Goal: Transaction & Acquisition: Purchase product/service

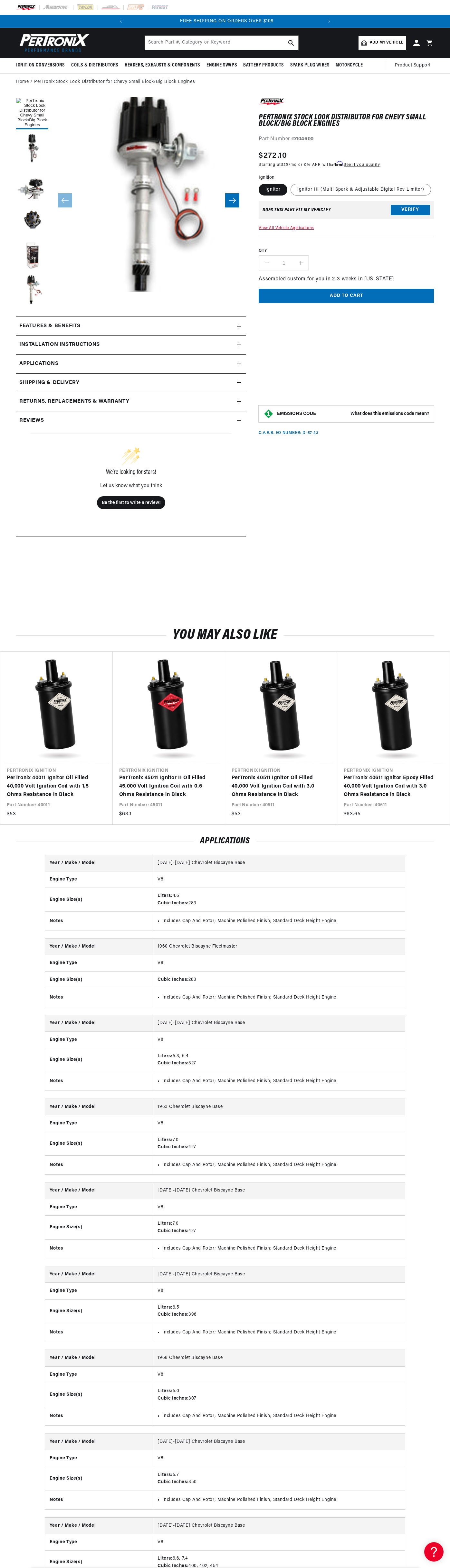
scroll to position [0, 196]
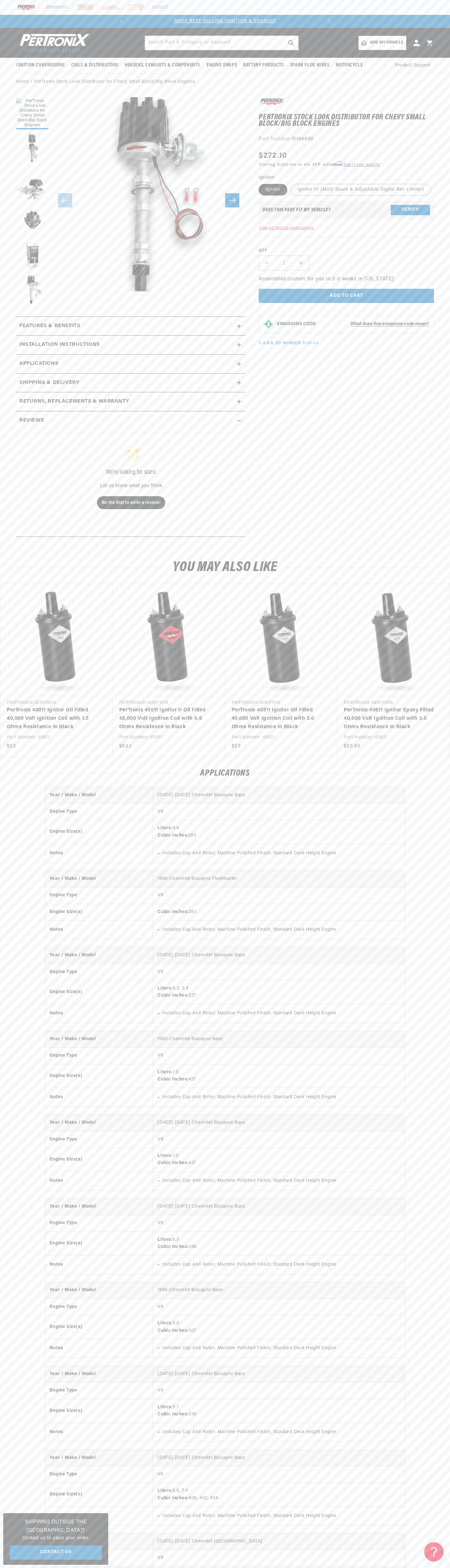
click at [437, 10] on div at bounding box center [225, 7] width 450 height 15
click at [443, 354] on section "PerTronix Stock Look Distributor for Chevy Small Block/Big Block Engines PerTro…" at bounding box center [225, 319] width 450 height 457
click at [5, 1567] on html "Skip to content Your cart Your cart is empty Get the right parts the first time…" at bounding box center [225, 784] width 450 height 1568
click at [18, 234] on button "Load image 4 in gallery view" at bounding box center [32, 219] width 32 height 32
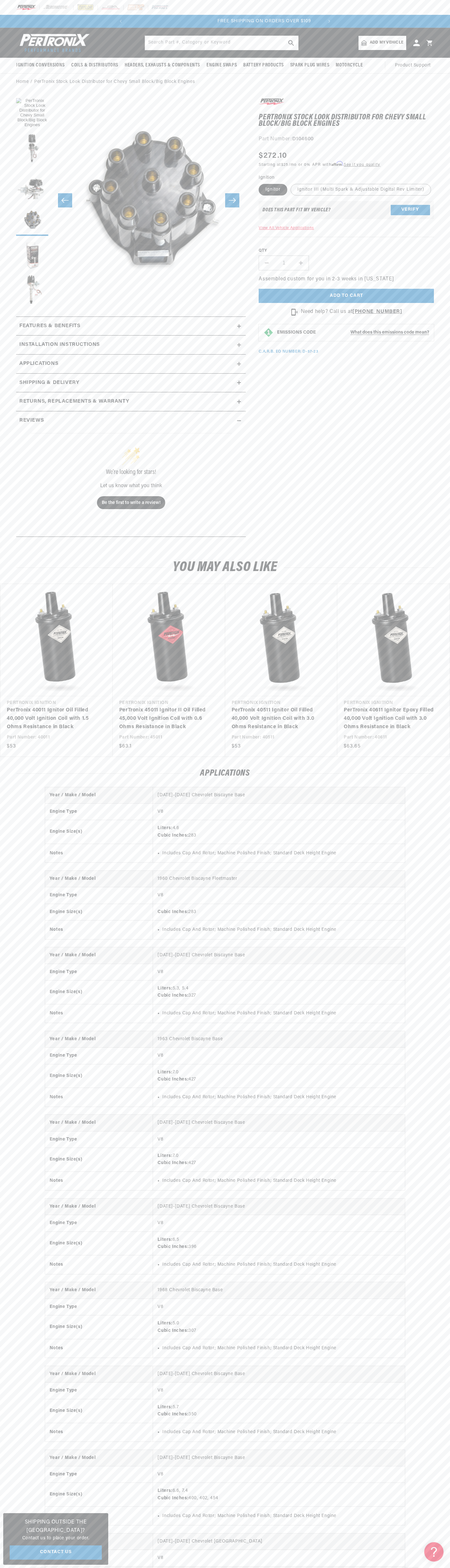
scroll to position [0, 196]
